Goal: Navigation & Orientation: Find specific page/section

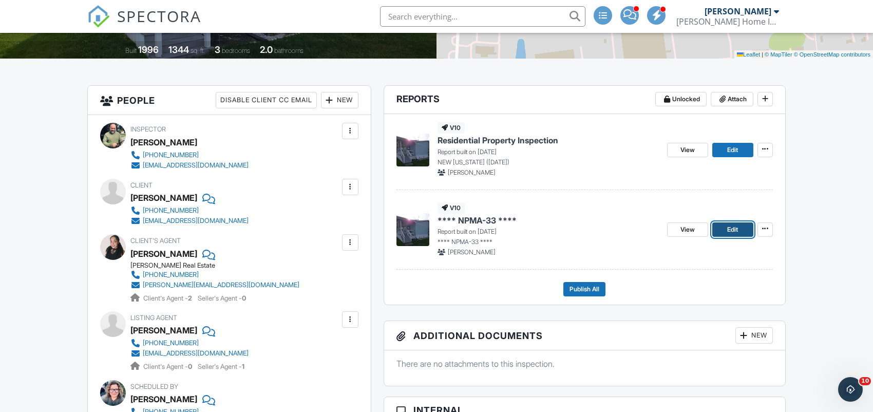
click at [735, 235] on span "Edit" at bounding box center [732, 229] width 11 height 10
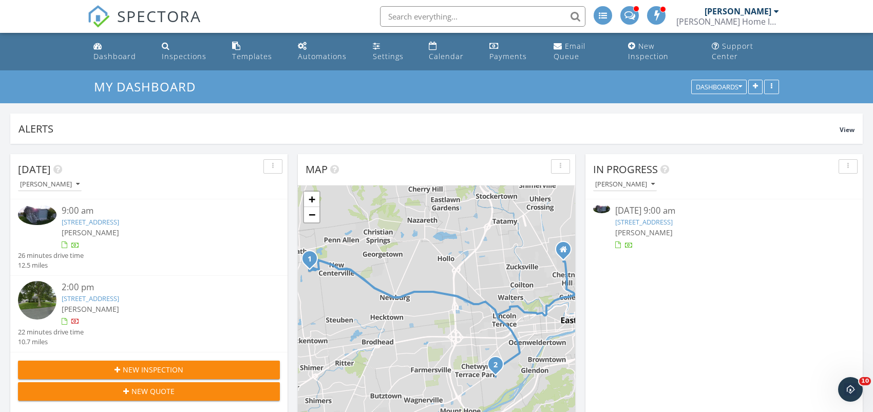
click at [649, 220] on link "234 Juniper Crossing, Bath, PA 18014" at bounding box center [644, 221] width 58 height 9
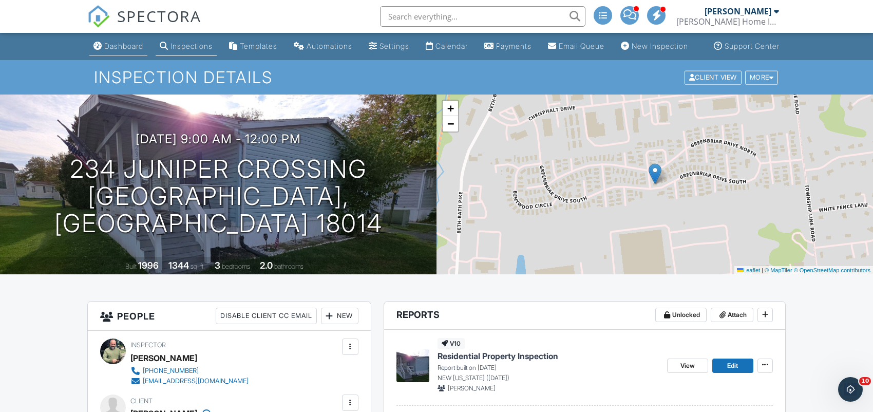
click at [89, 55] on link "Dashboard" at bounding box center [118, 46] width 58 height 19
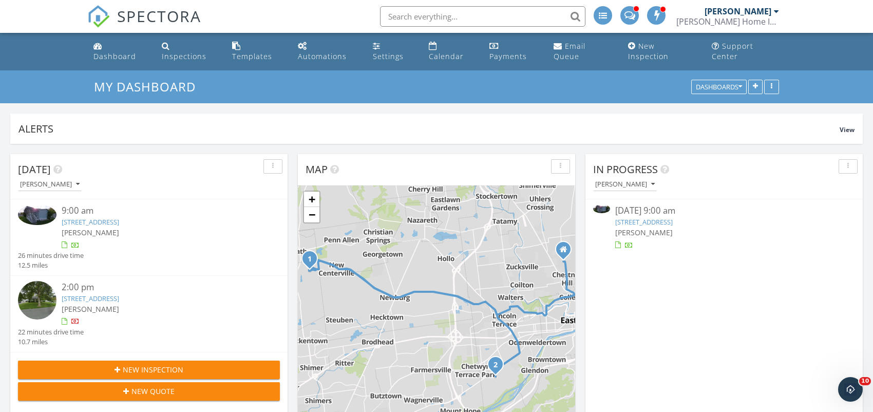
click at [113, 299] on link "1236 Whitehall Ave, Easton, PA 18045" at bounding box center [91, 298] width 58 height 9
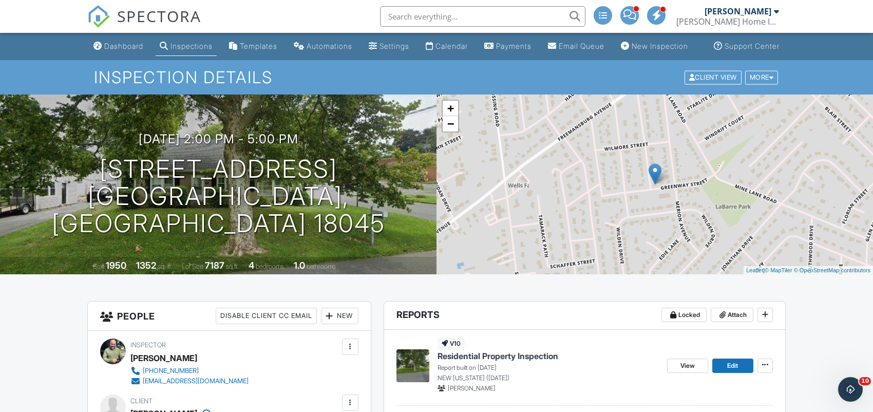
drag, startPoint x: 98, startPoint y: 57, endPoint x: 107, endPoint y: 62, distance: 10.6
click at [104, 50] on div "Dashboard" at bounding box center [123, 46] width 39 height 9
